Goal: Task Accomplishment & Management: Complete application form

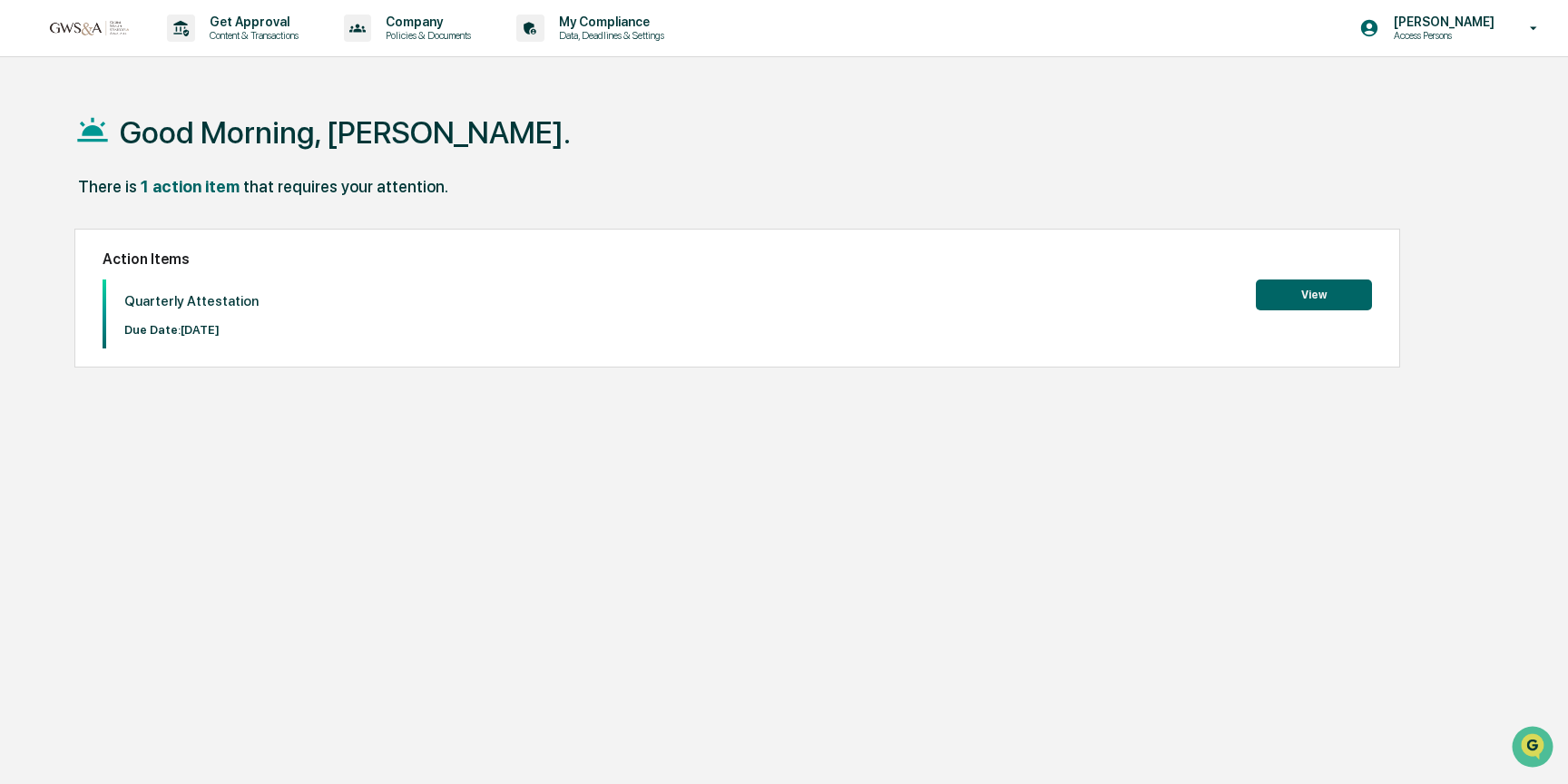
click at [1291, 297] on button "View" at bounding box center [1313, 294] width 116 height 31
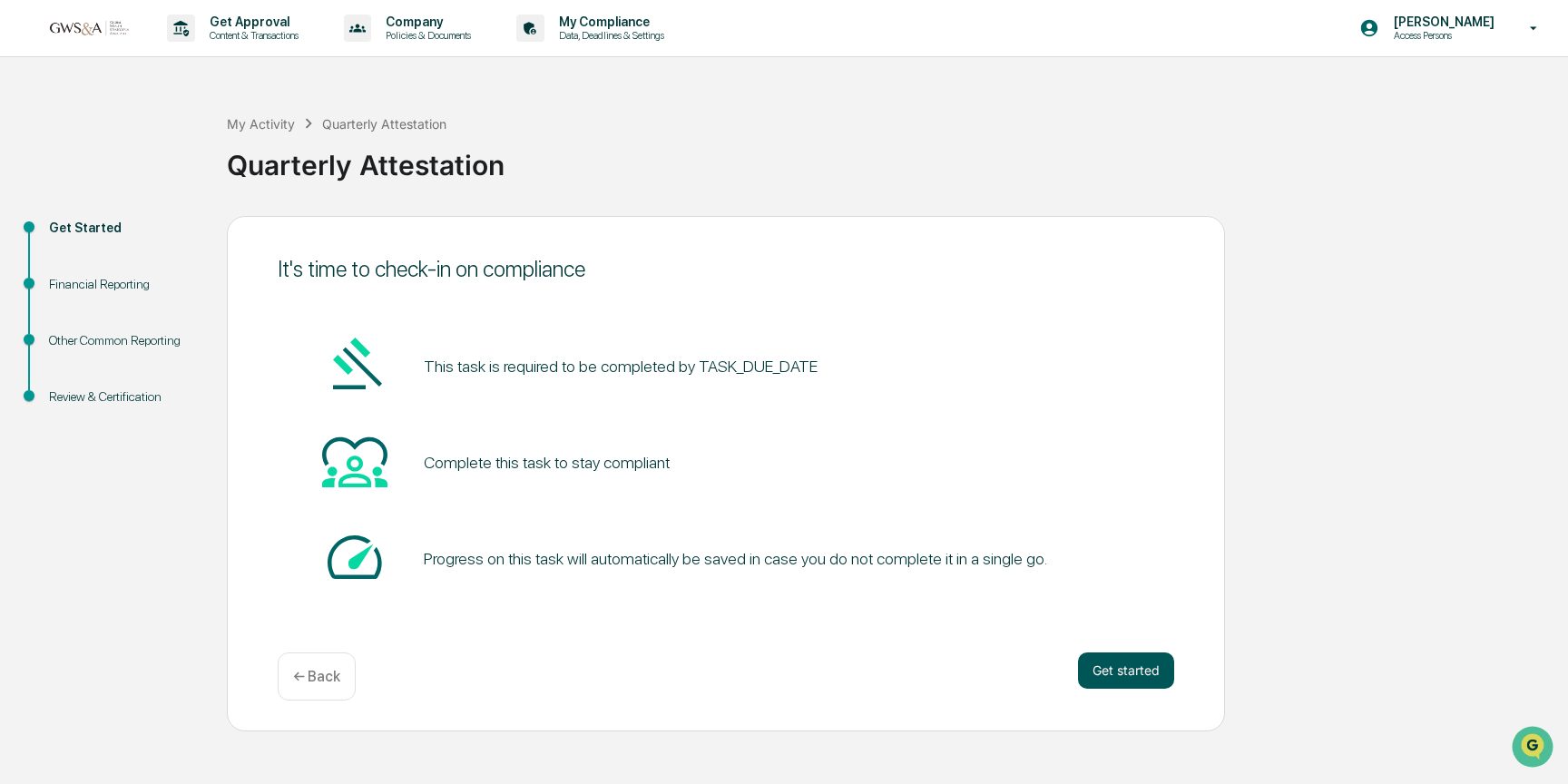
click at [1115, 677] on button "Get started" at bounding box center [1126, 671] width 96 height 36
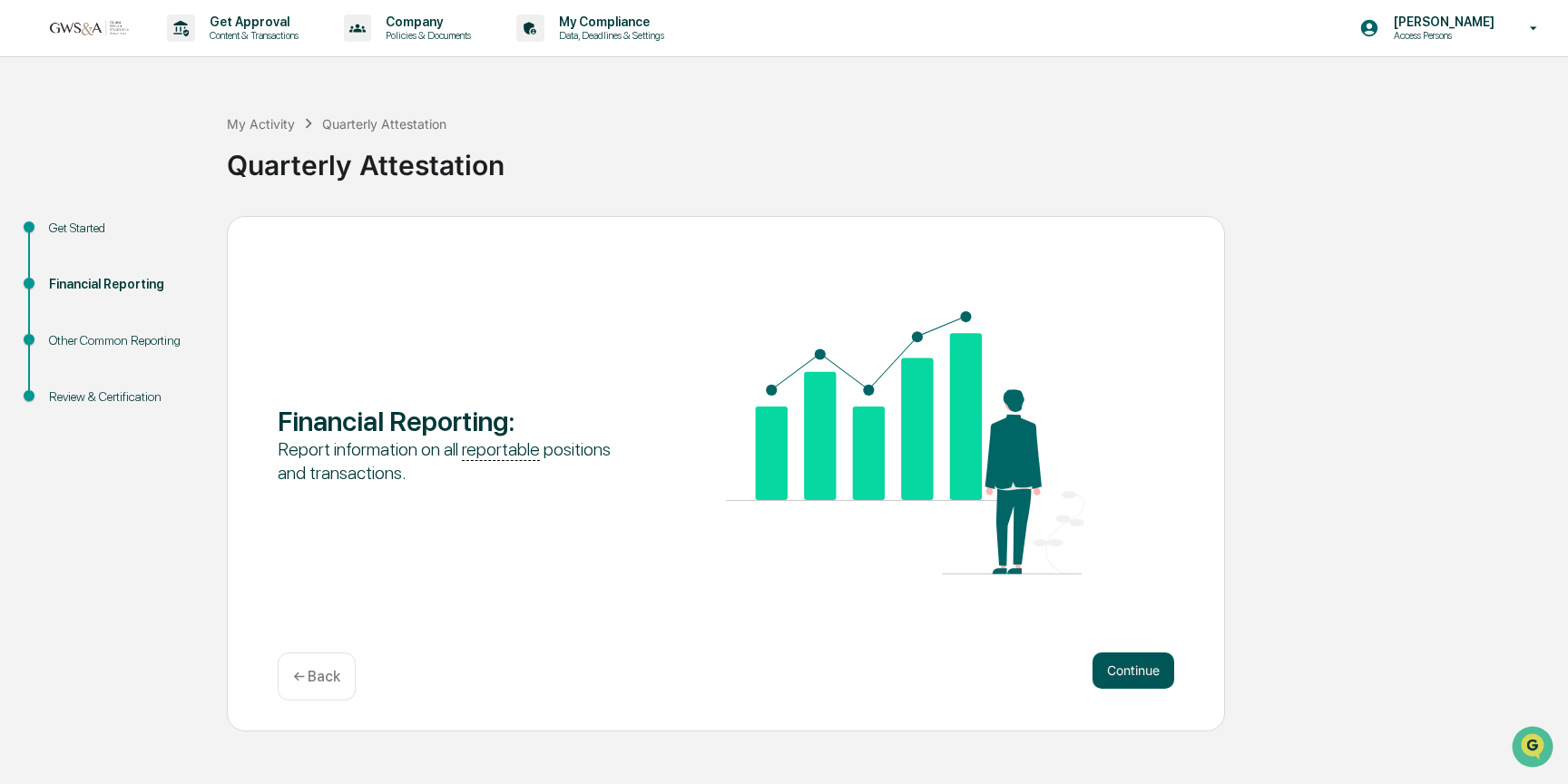
click at [1127, 663] on button "Continue" at bounding box center [1132, 671] width 82 height 36
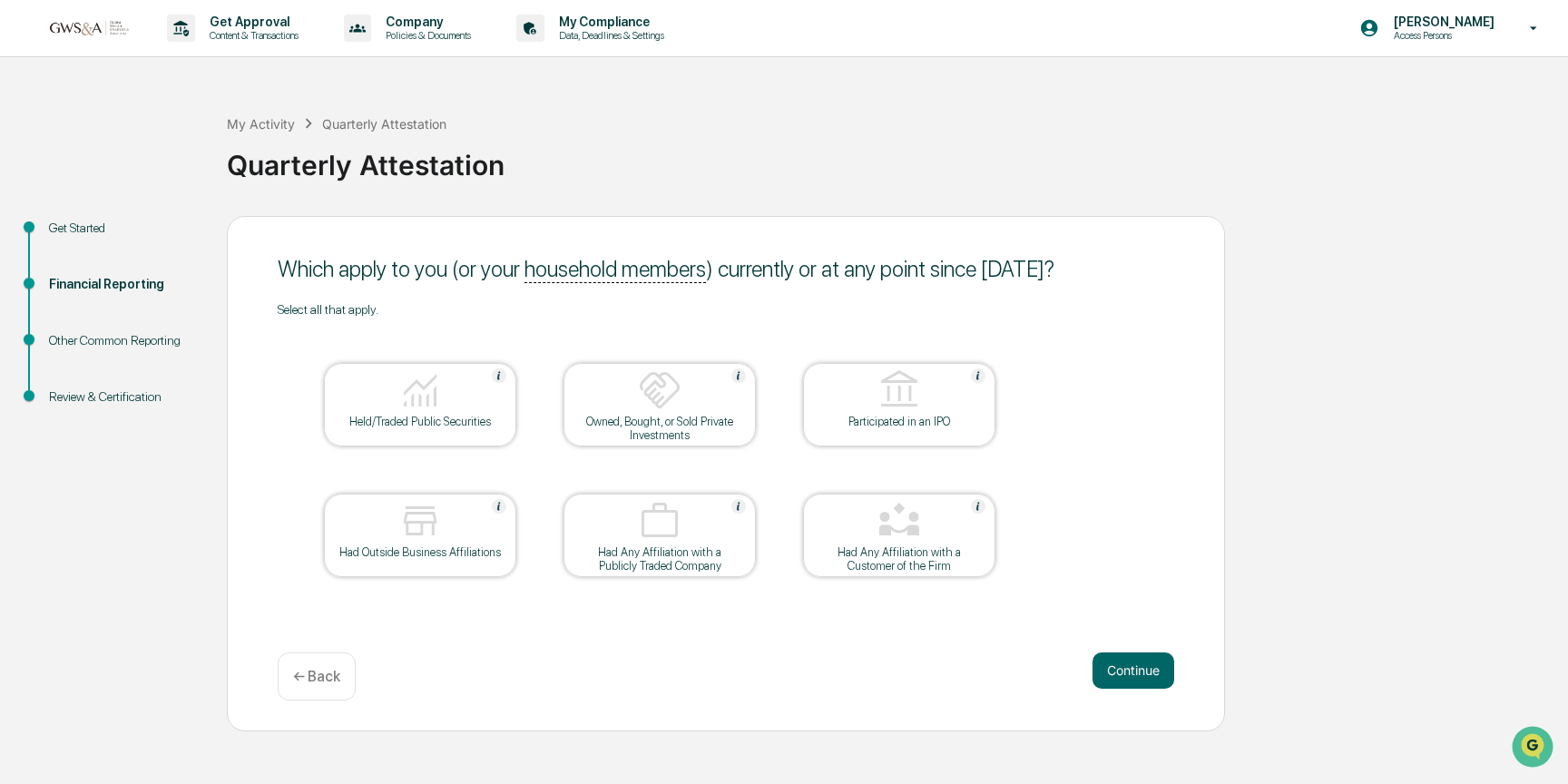
click at [447, 419] on div "Held/Traded Public Securities" at bounding box center [420, 422] width 163 height 14
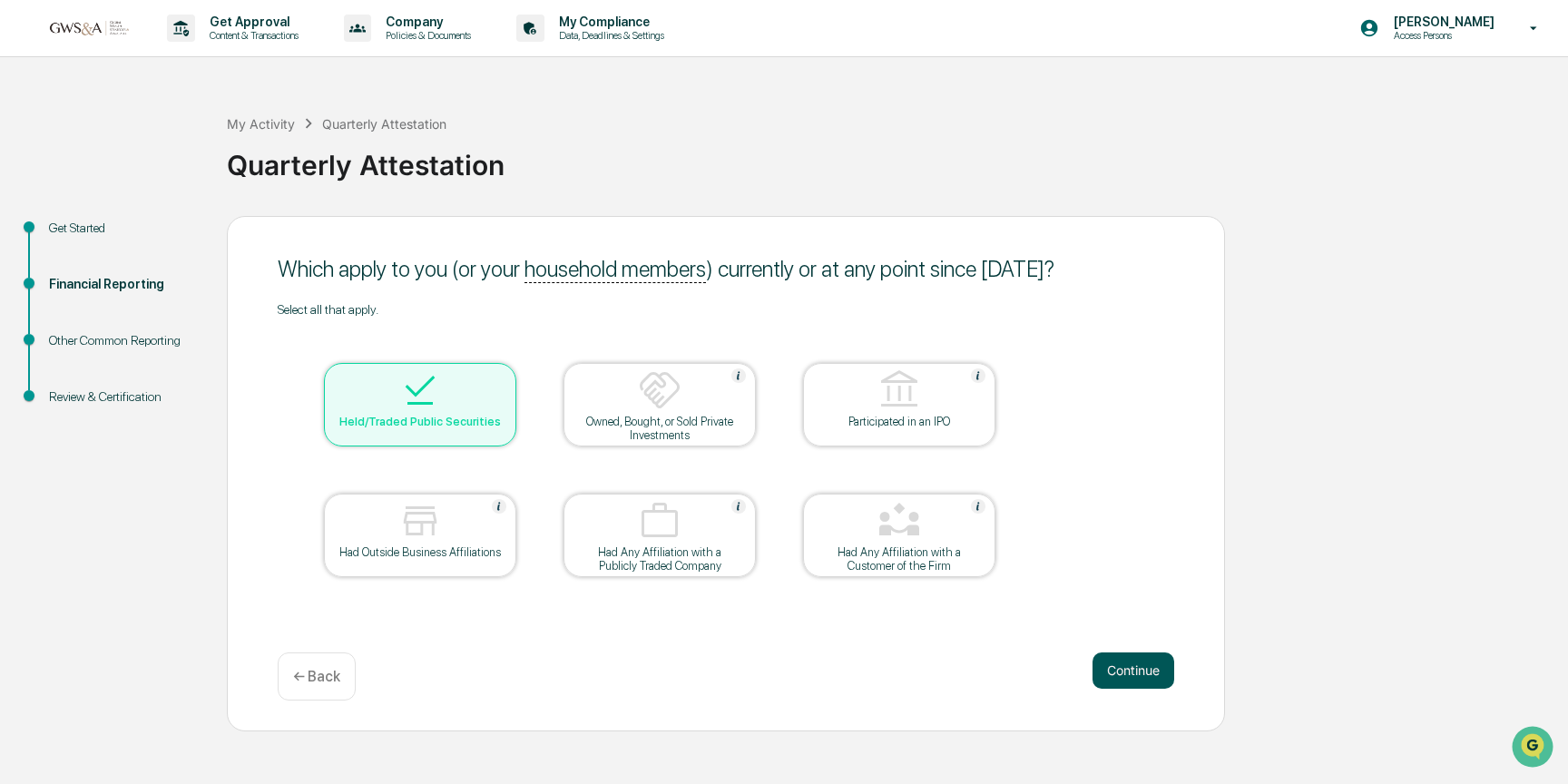
click at [1131, 667] on button "Continue" at bounding box center [1132, 671] width 82 height 36
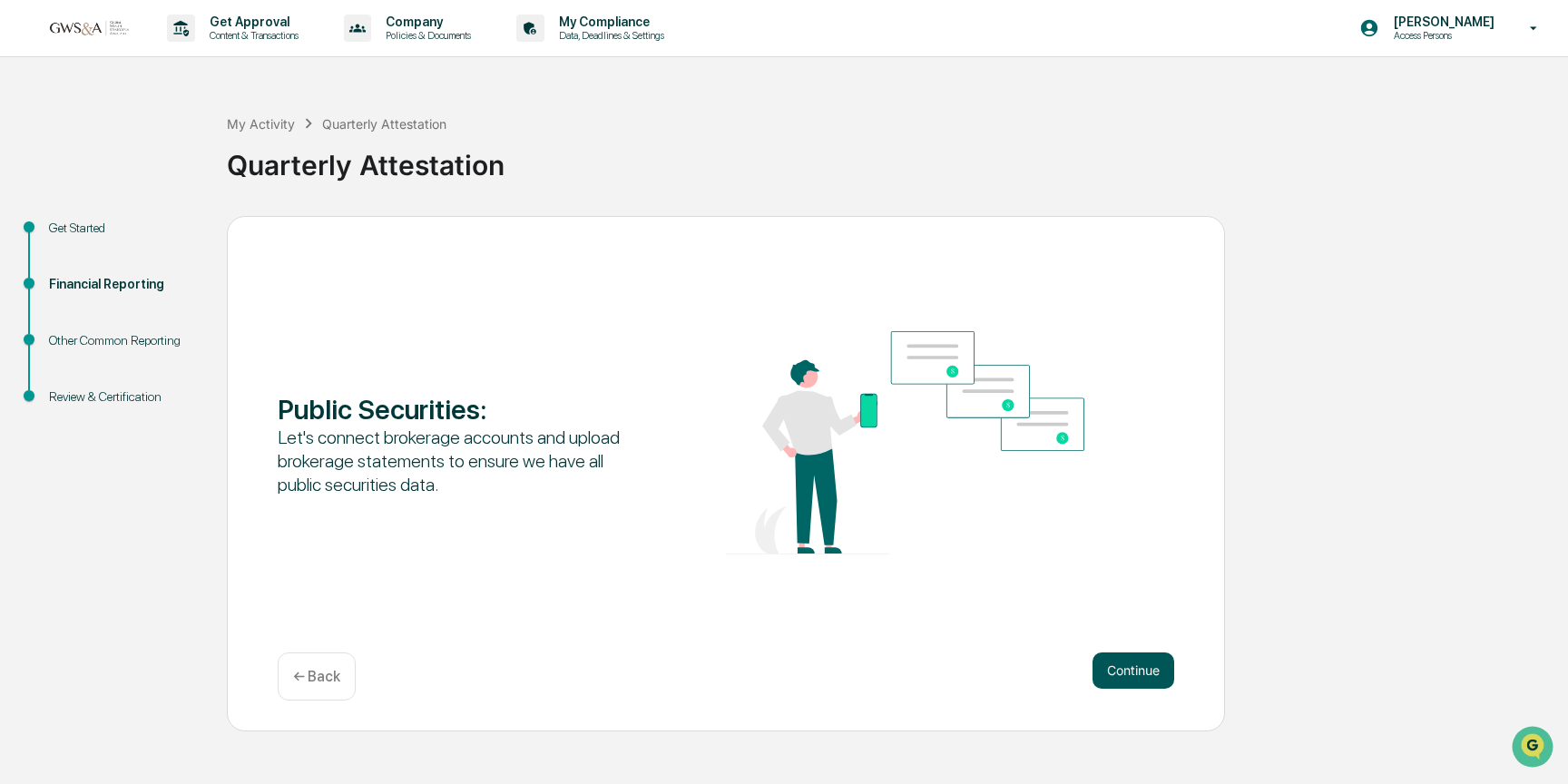
click at [1116, 669] on button "Continue" at bounding box center [1132, 671] width 82 height 36
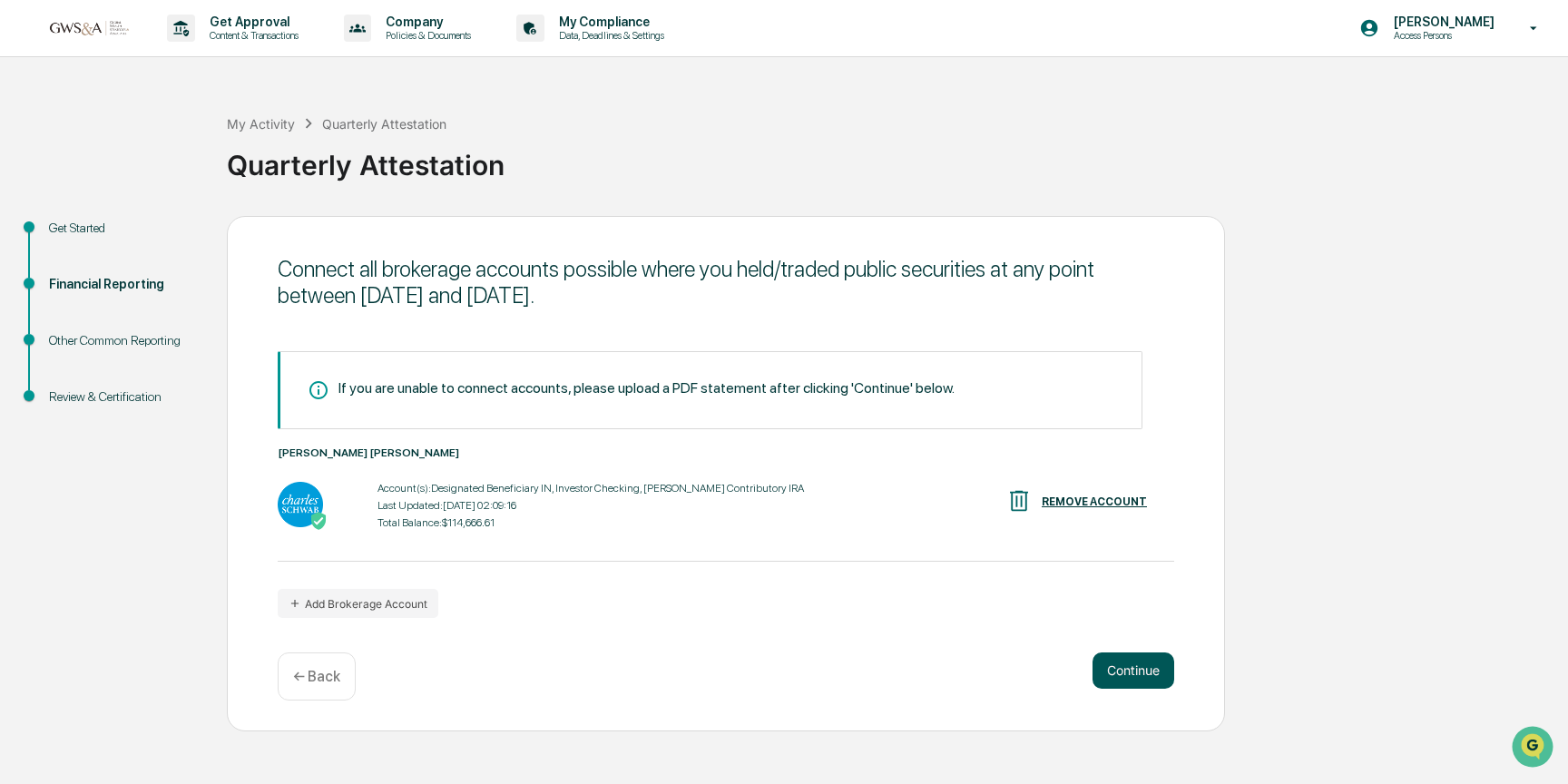
click at [1125, 668] on button "Continue" at bounding box center [1132, 671] width 82 height 36
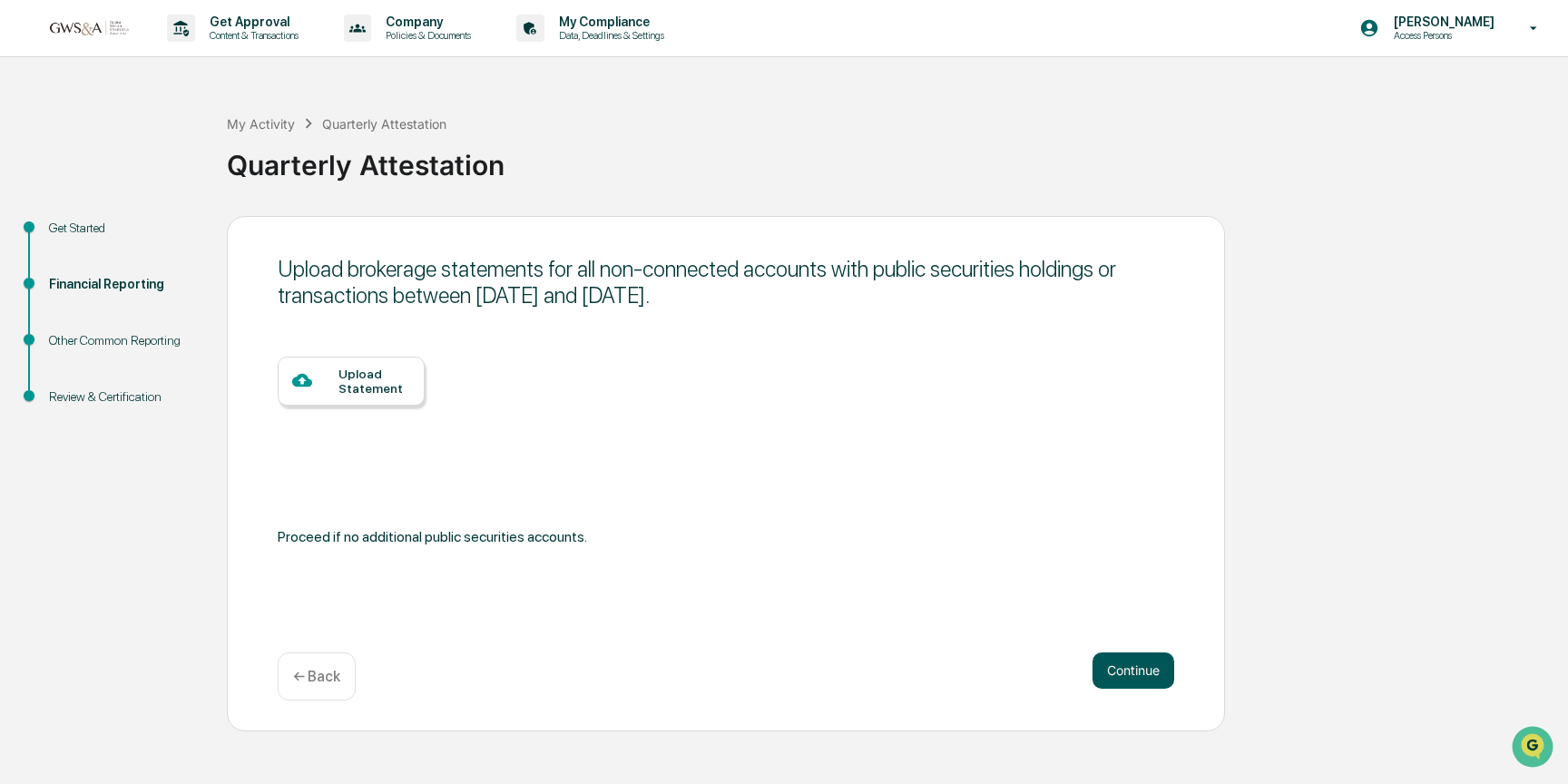
click at [1129, 678] on button "Continue" at bounding box center [1132, 671] width 82 height 36
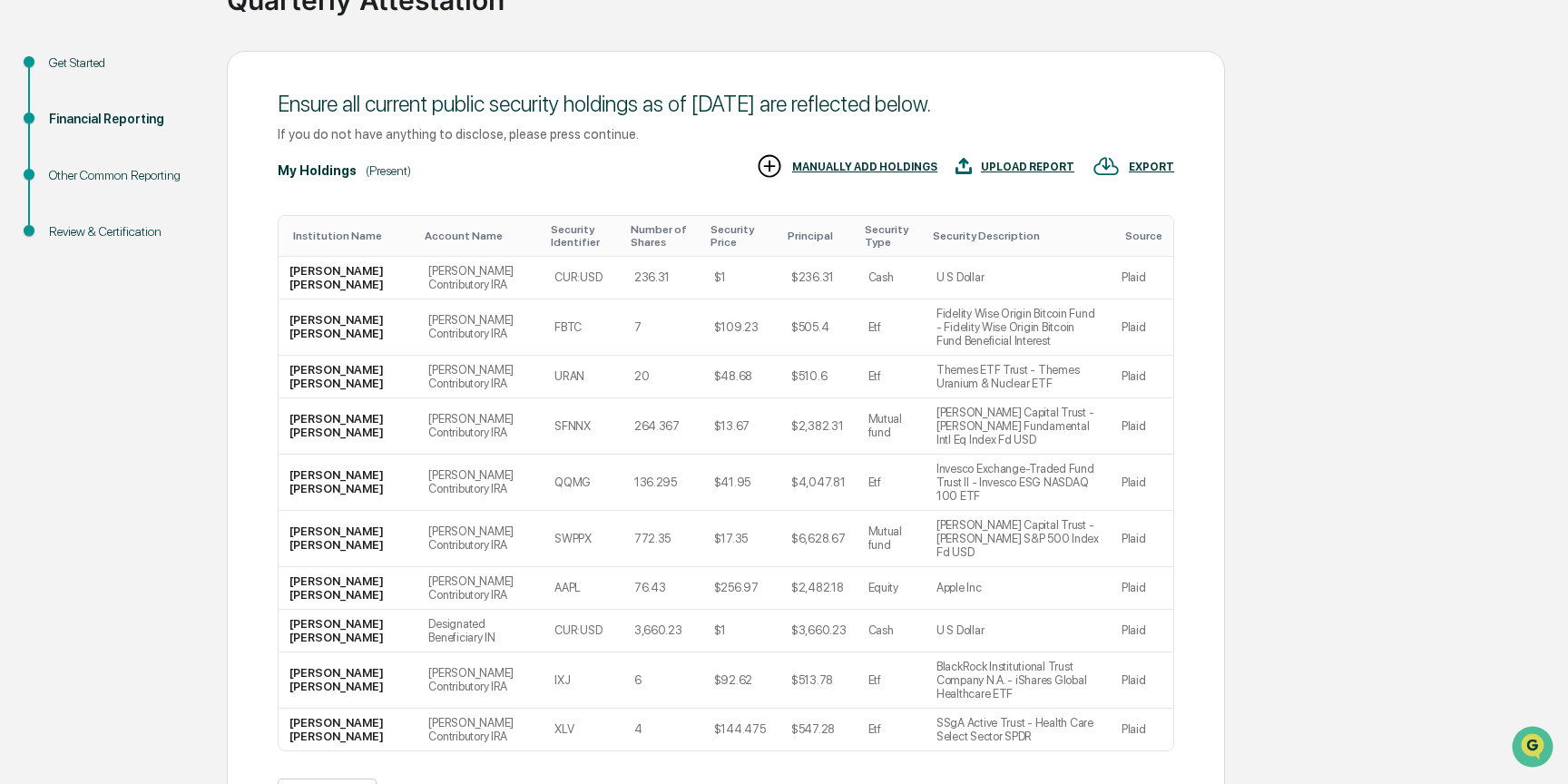
scroll to position [236, 0]
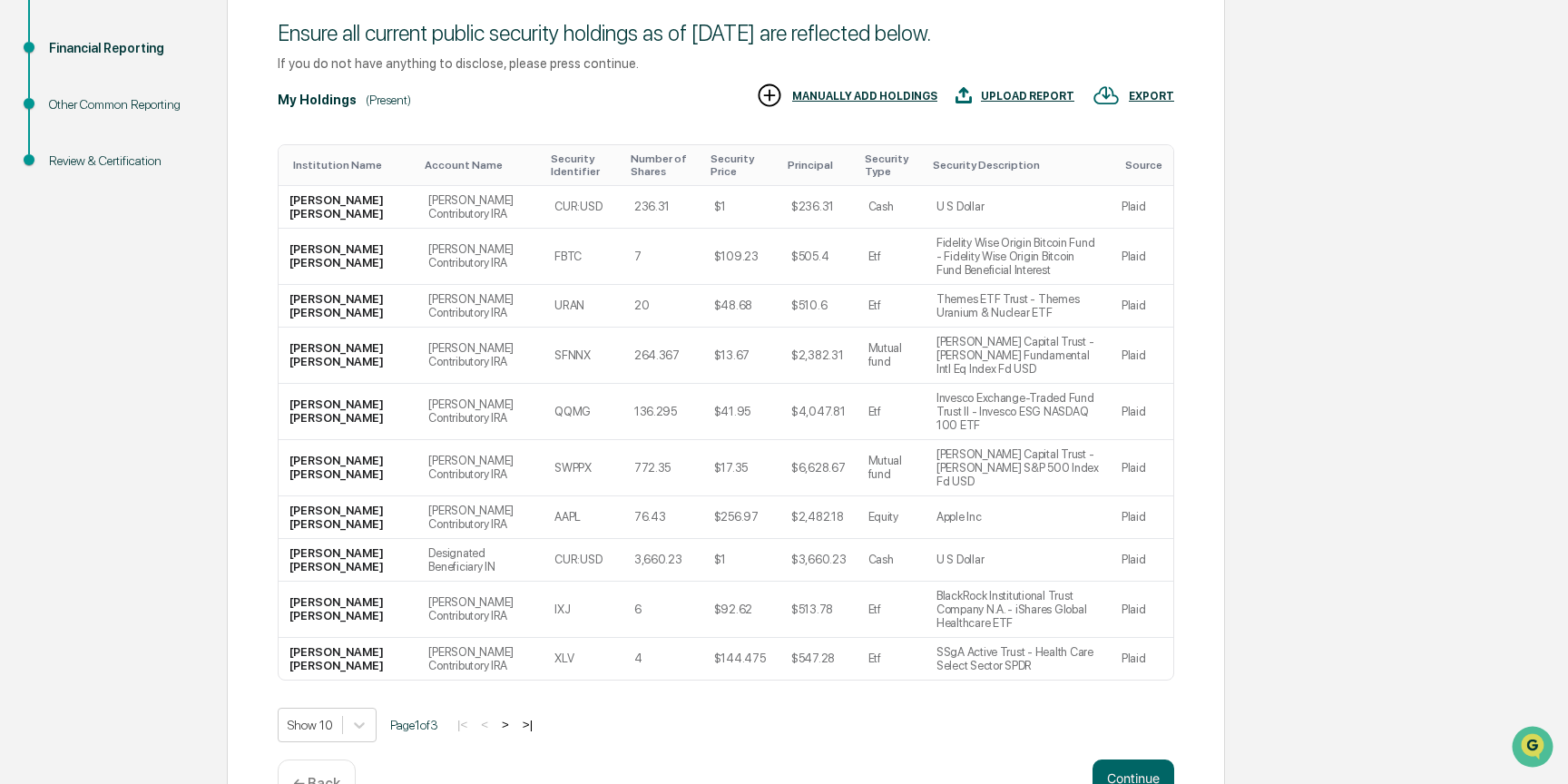
click at [538, 717] on button ">|" at bounding box center [527, 725] width 21 height 16
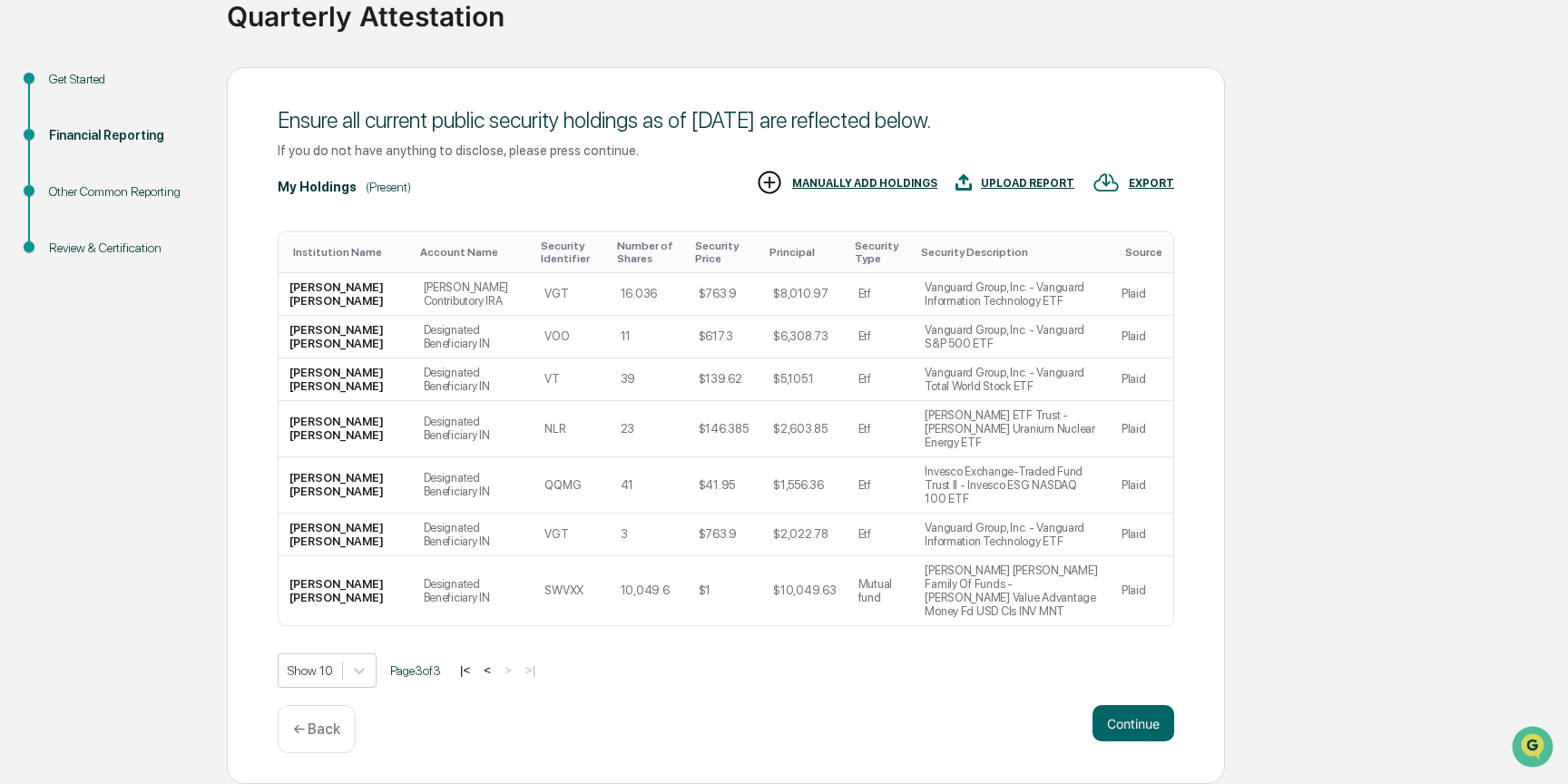
scroll to position [108, 0]
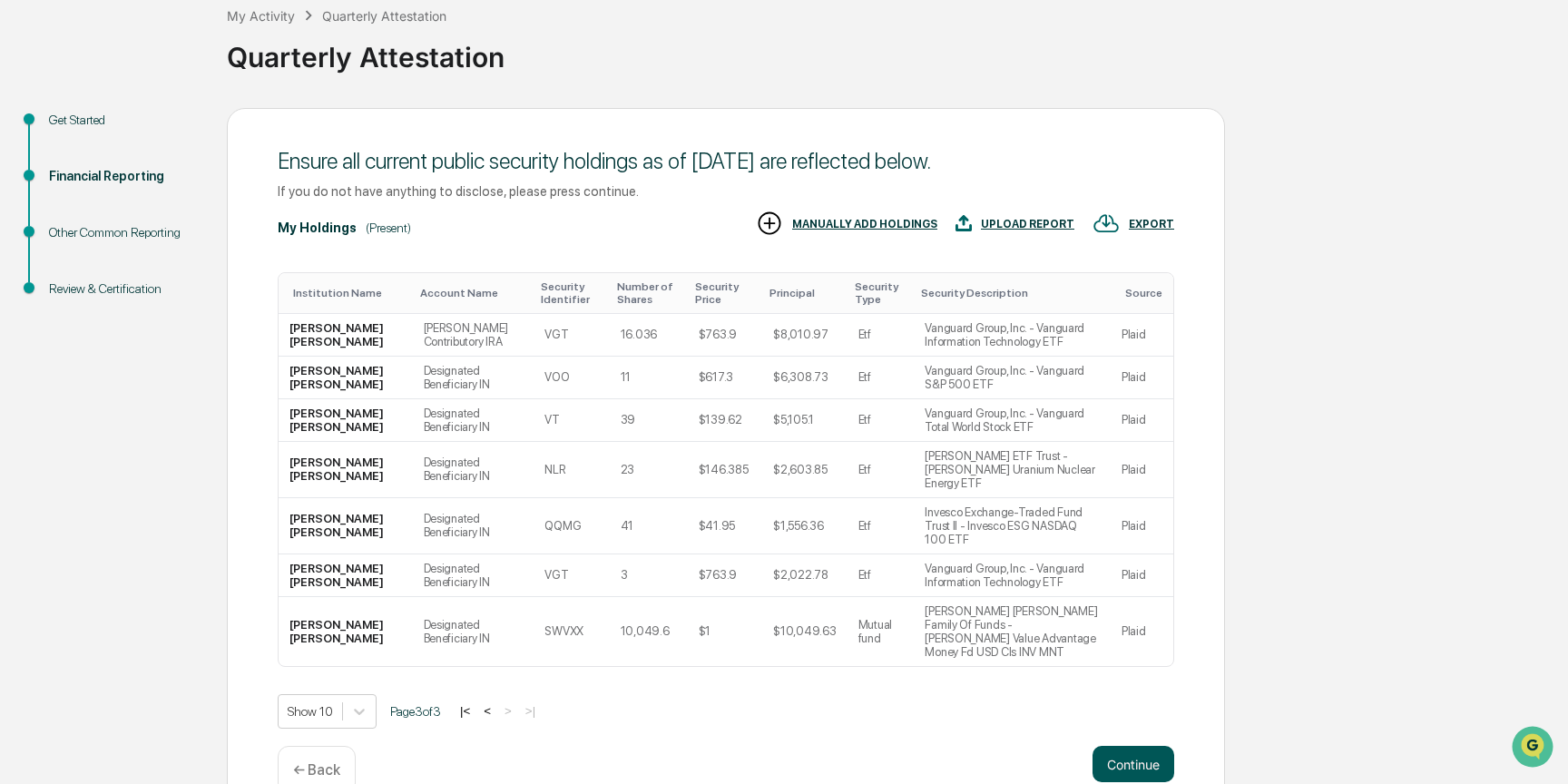
click at [1123, 746] on button "Continue" at bounding box center [1132, 764] width 82 height 36
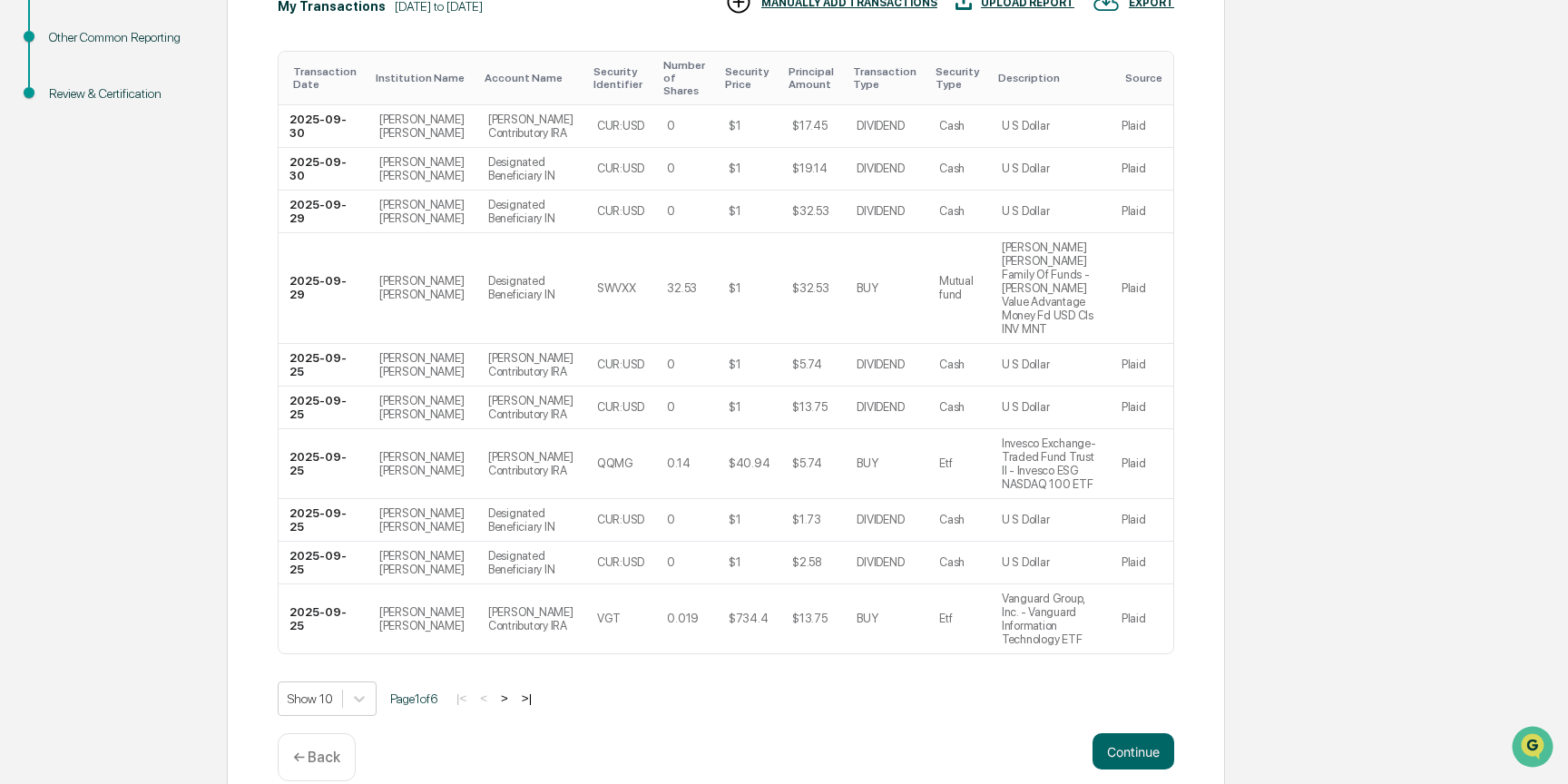
scroll to position [371, 0]
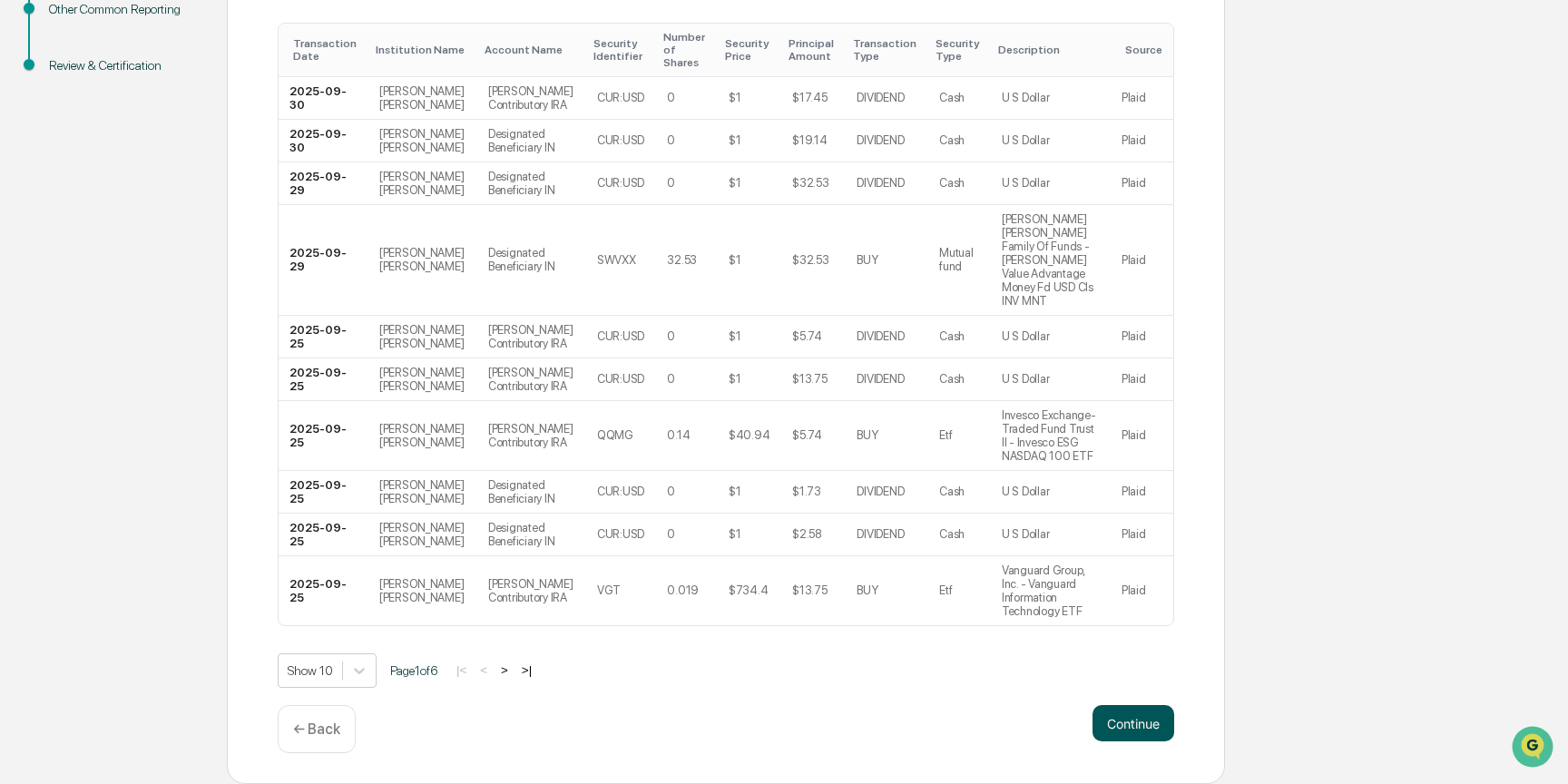
click at [1141, 716] on button "Continue" at bounding box center [1132, 723] width 82 height 36
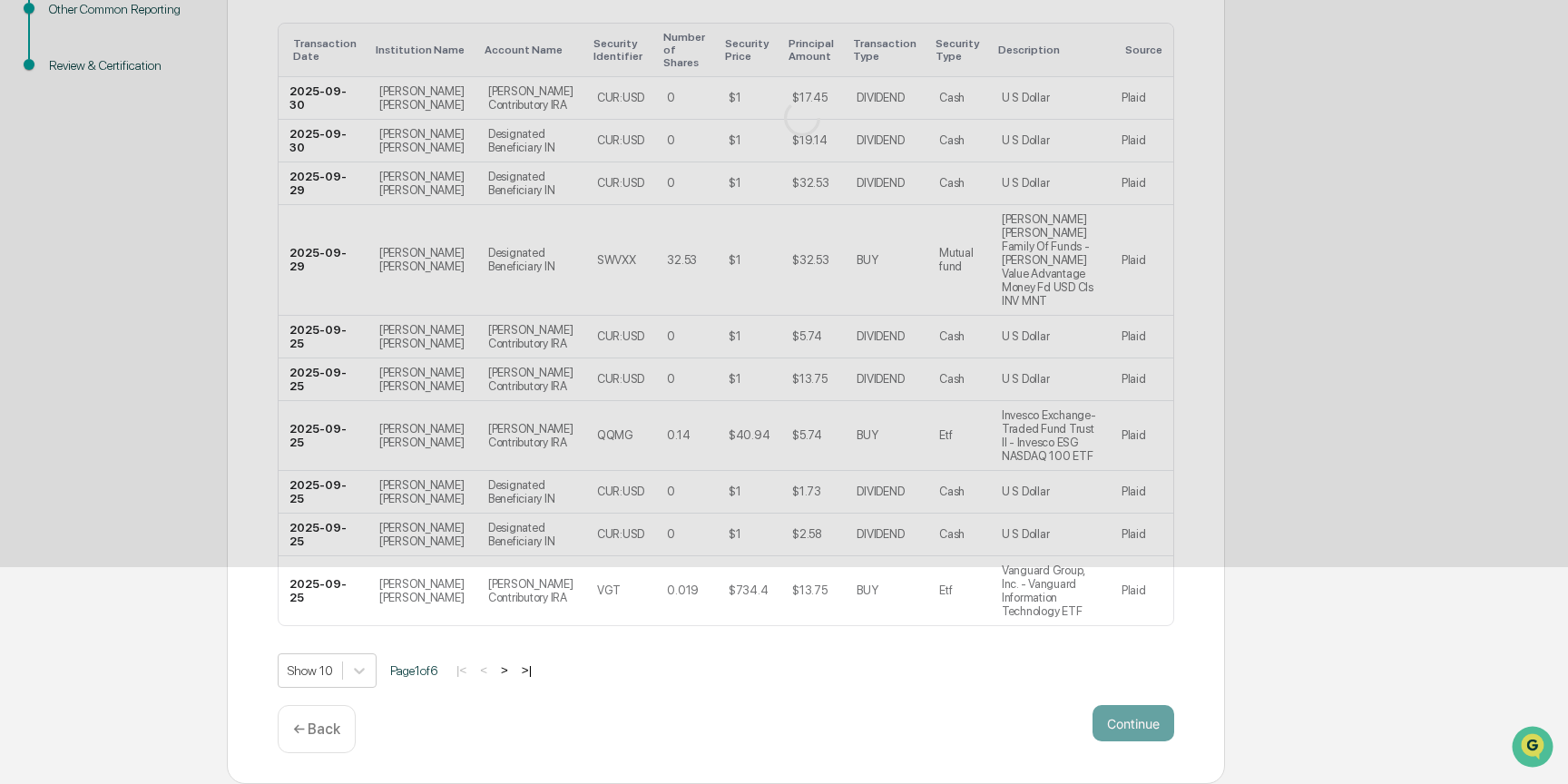
scroll to position [0, 0]
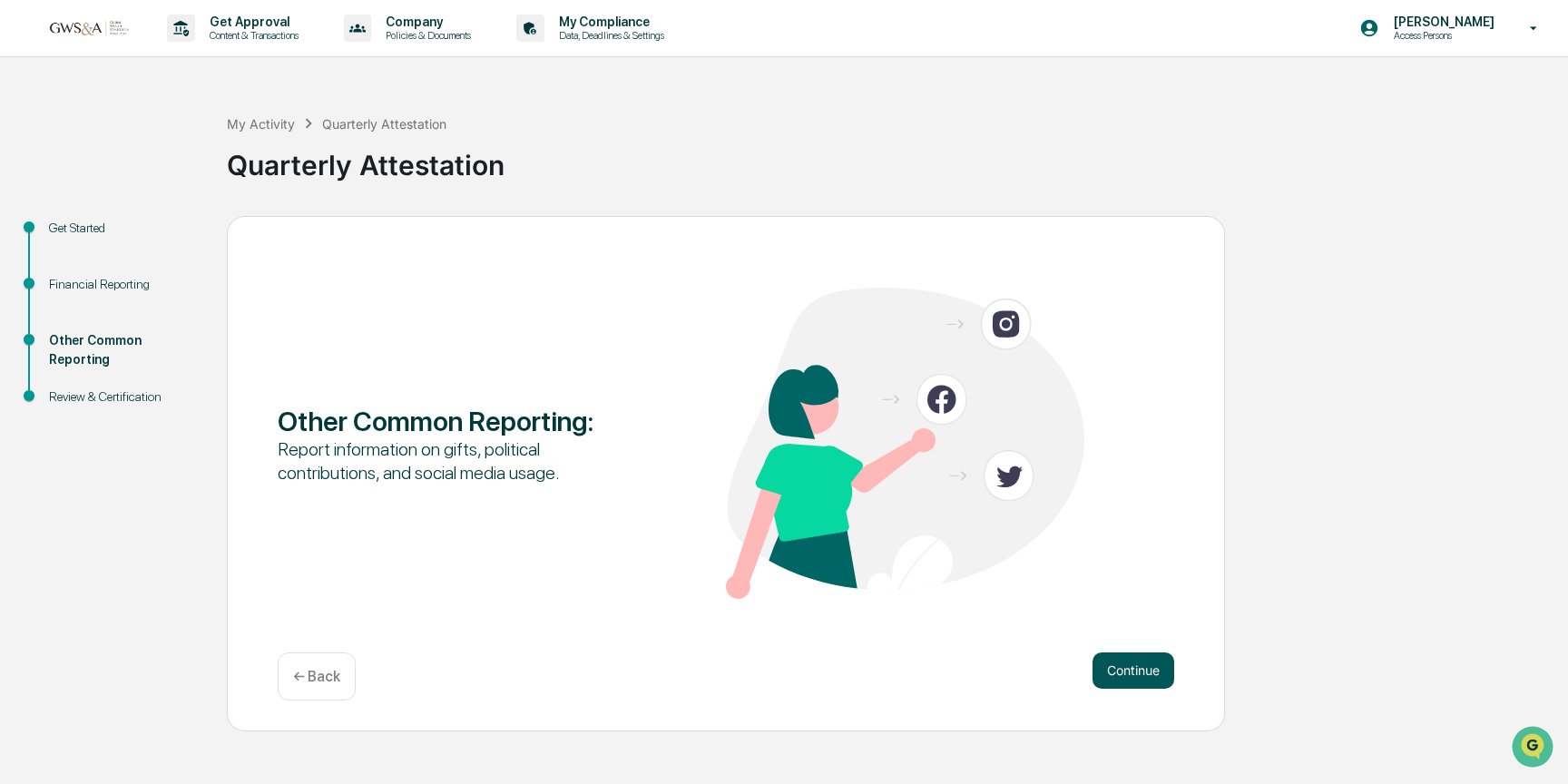
click at [1116, 662] on button "Continue" at bounding box center [1132, 671] width 82 height 36
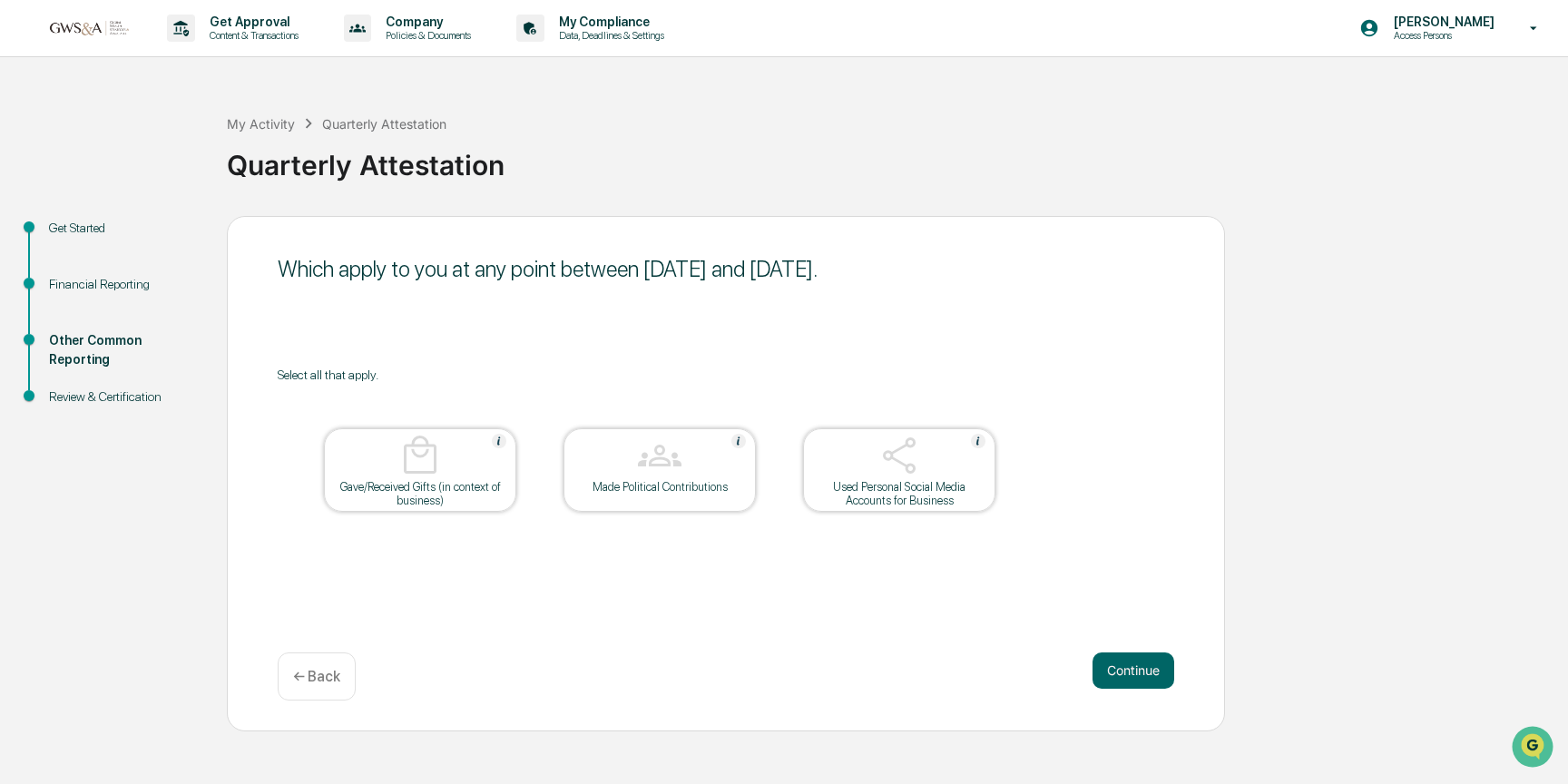
click at [1116, 662] on button "Continue" at bounding box center [1132, 671] width 82 height 36
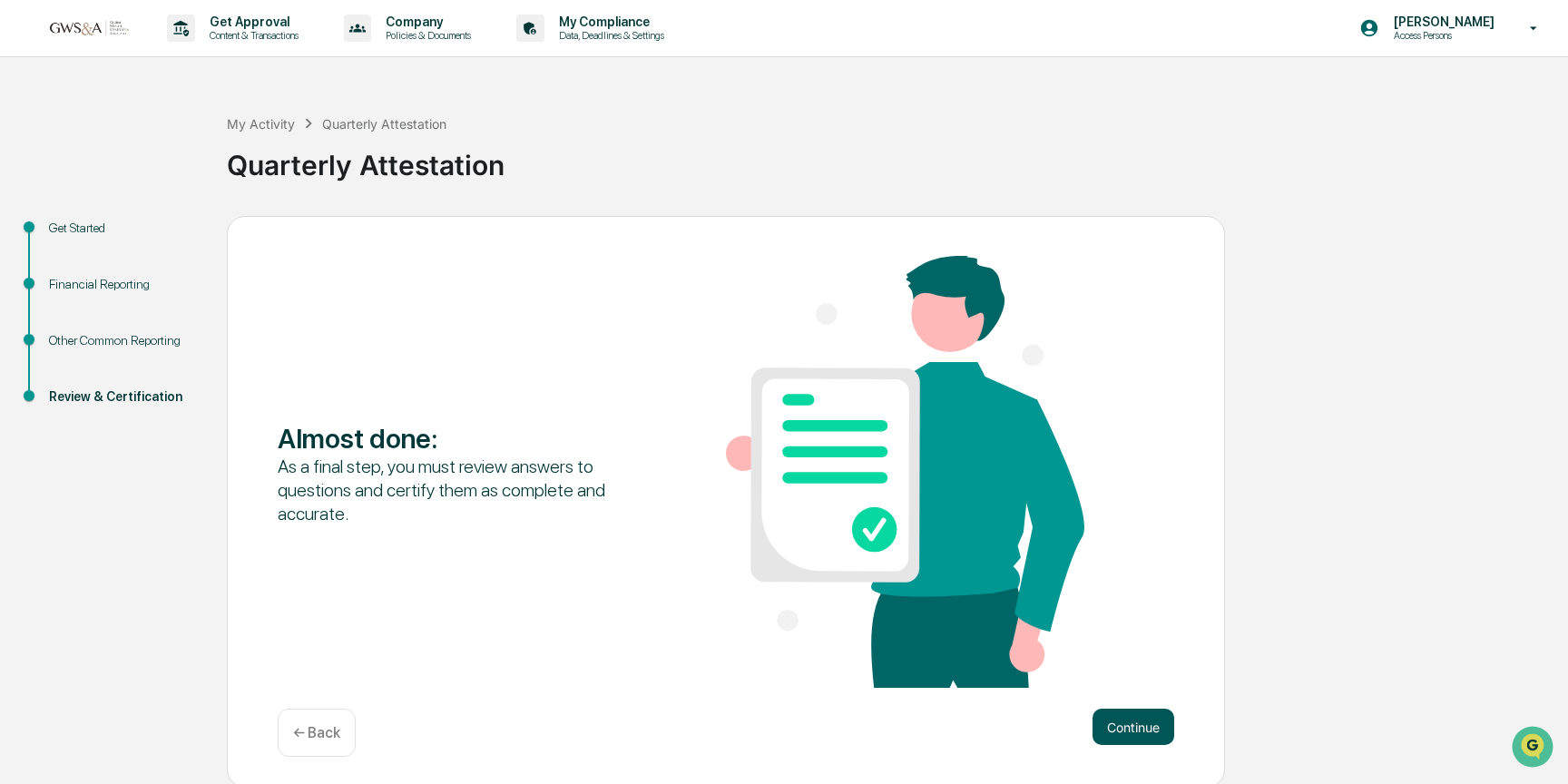
click at [1105, 728] on button "Continue" at bounding box center [1132, 727] width 82 height 36
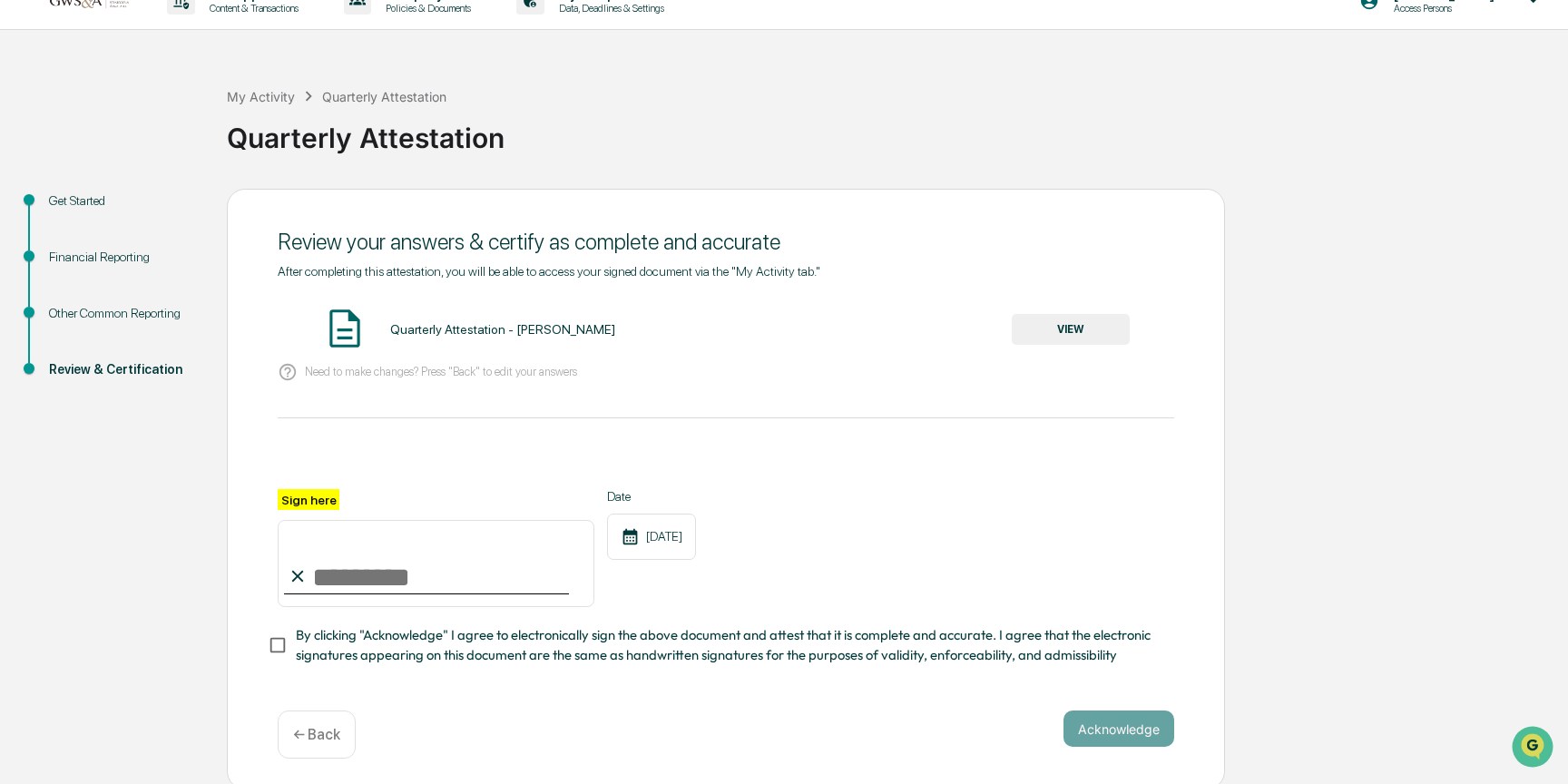
scroll to position [26, 0]
click at [1080, 337] on button "VIEW" at bounding box center [1070, 330] width 118 height 31
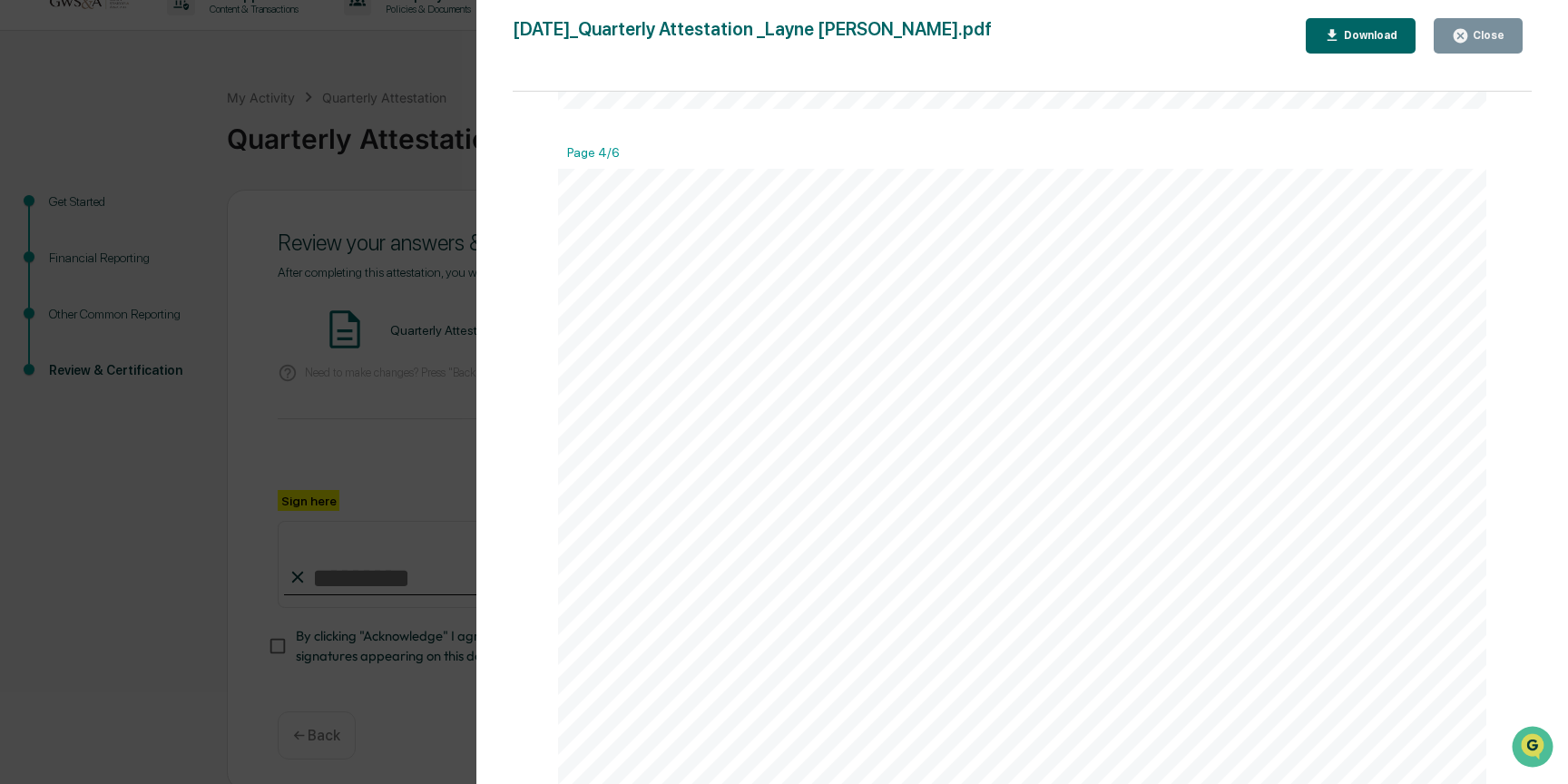
scroll to position [4098, 0]
click at [1482, 26] on button "Close" at bounding box center [1477, 36] width 88 height 36
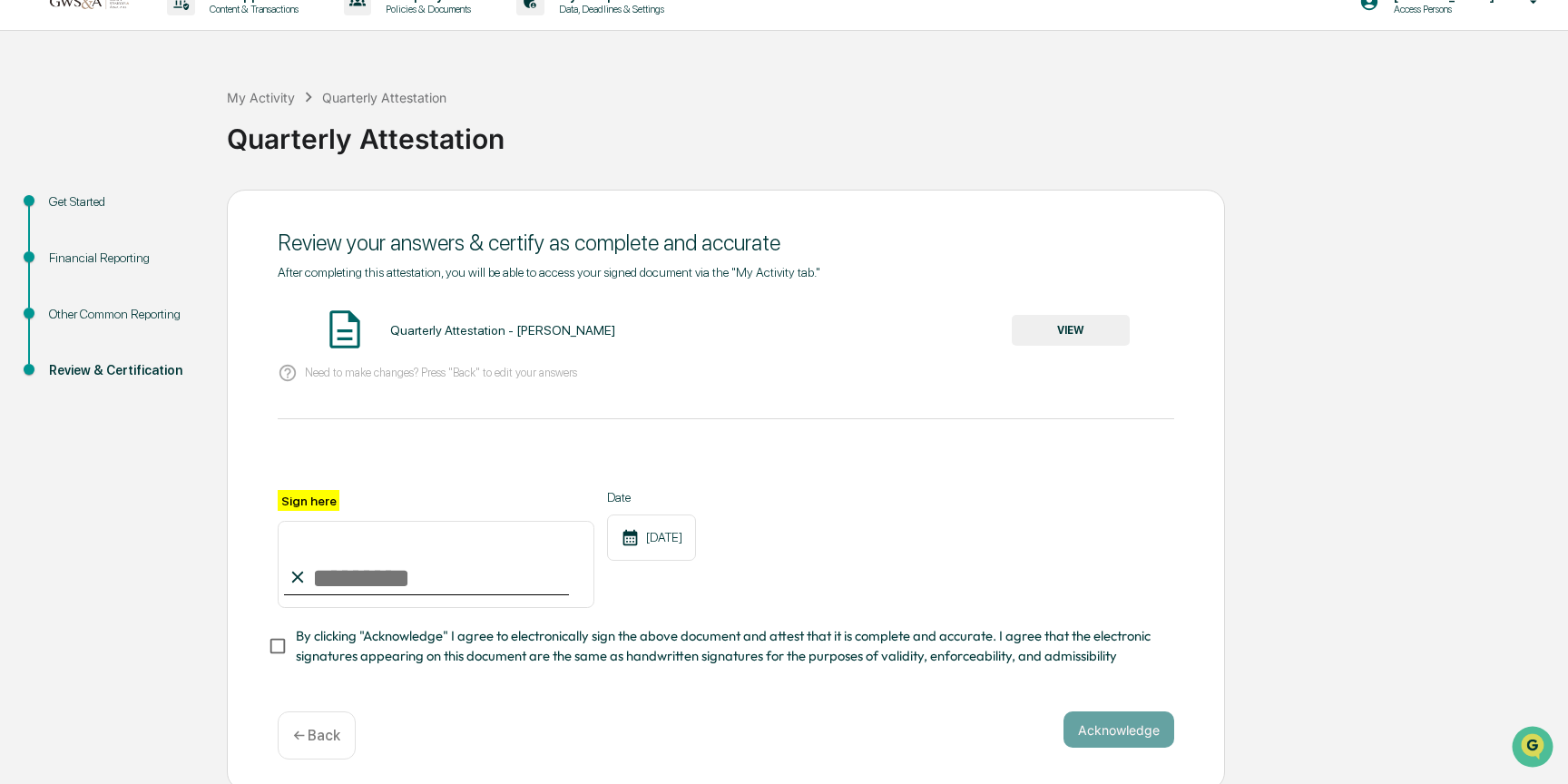
click at [430, 570] on input "Sign here" at bounding box center [436, 565] width 316 height 88
type input "**********"
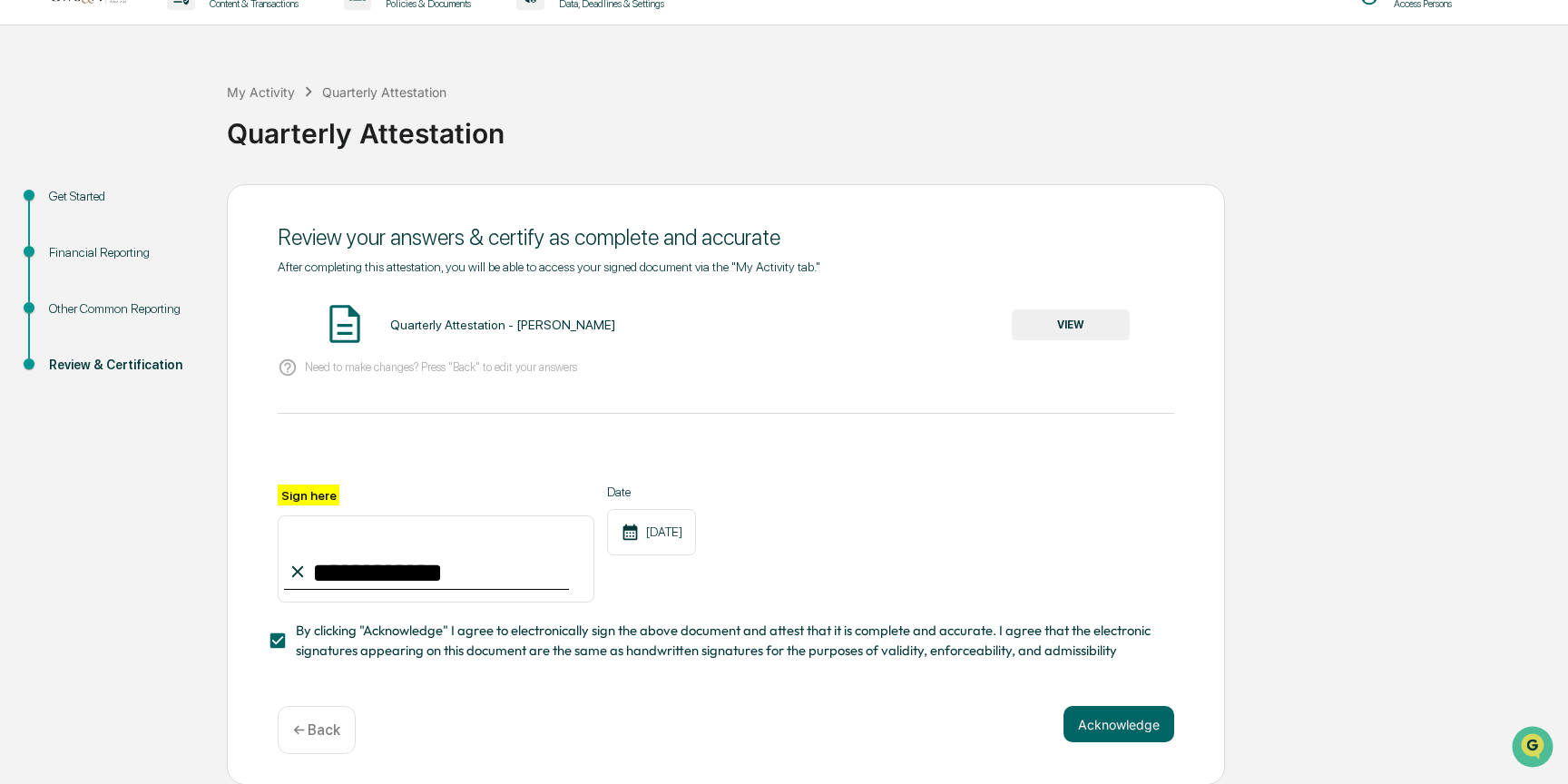
click at [1093, 743] on div "Acknowledge ← Back" at bounding box center [725, 730] width 896 height 48
click at [1108, 735] on button "Acknowledge" at bounding box center [1118, 724] width 110 height 36
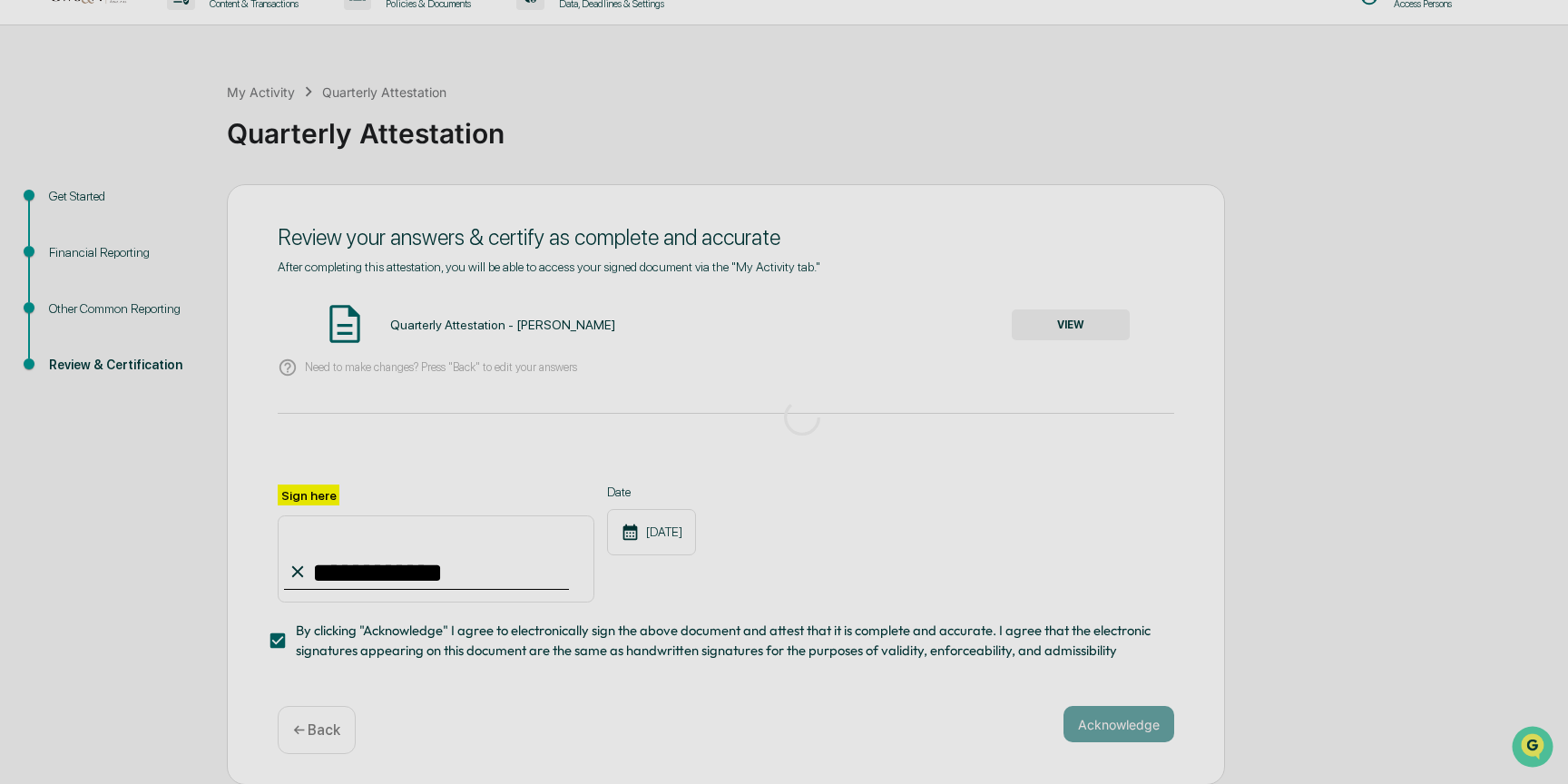
scroll to position [0, 0]
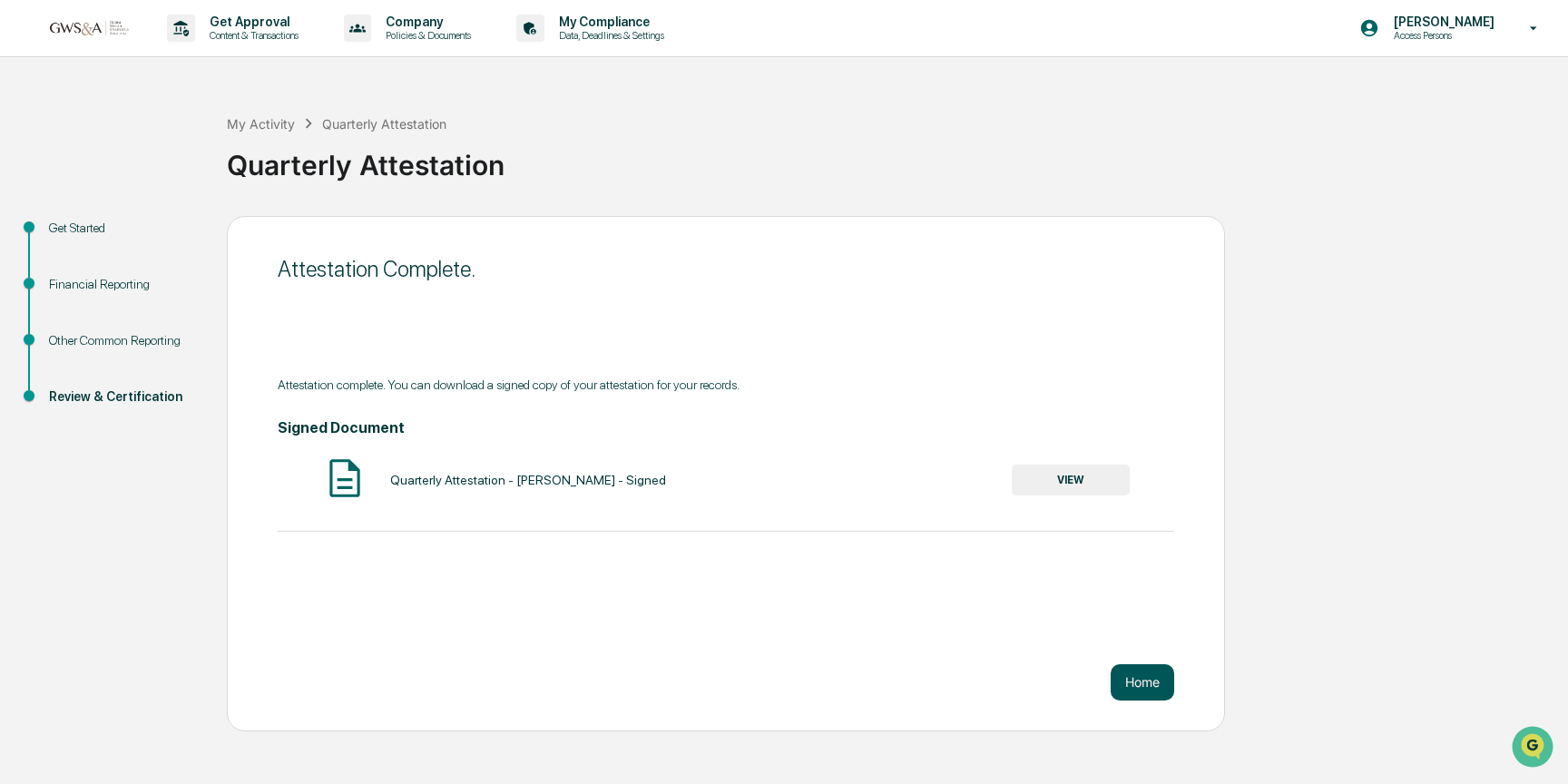
click at [1133, 678] on button "Home" at bounding box center [1142, 683] width 64 height 36
